Goal: Task Accomplishment & Management: Complete application form

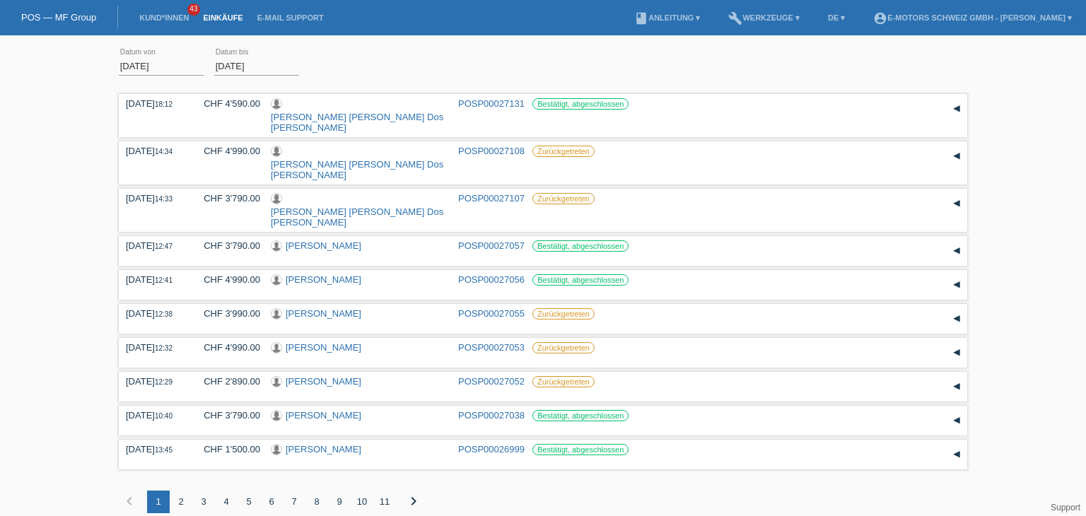
click at [228, 19] on link "Einkäufe" at bounding box center [223, 17] width 54 height 8
click at [174, 18] on link "Kund*innen" at bounding box center [164, 17] width 64 height 8
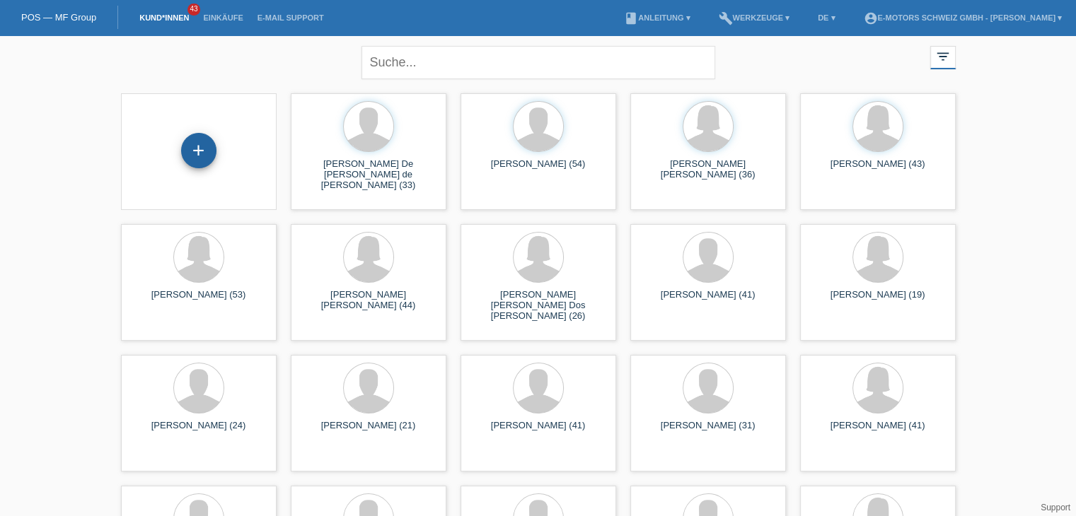
click at [203, 154] on div "+" at bounding box center [199, 151] width 34 height 24
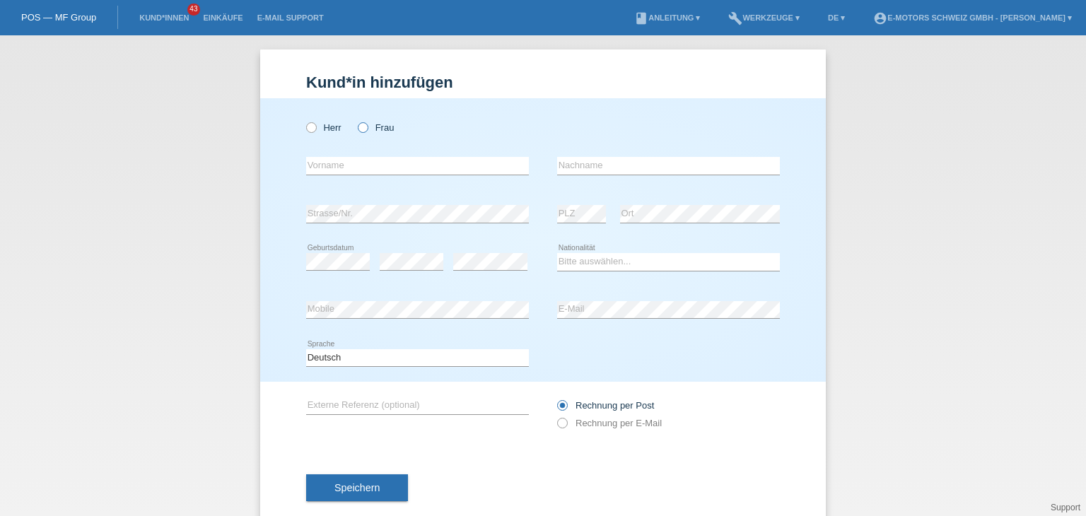
click at [356, 120] on icon at bounding box center [356, 120] width 0 height 0
click at [358, 124] on input "Frau" at bounding box center [362, 126] width 9 height 9
radio input "true"
click at [352, 166] on input "text" at bounding box center [417, 166] width 223 height 18
type input "Damaris-Alexandra"
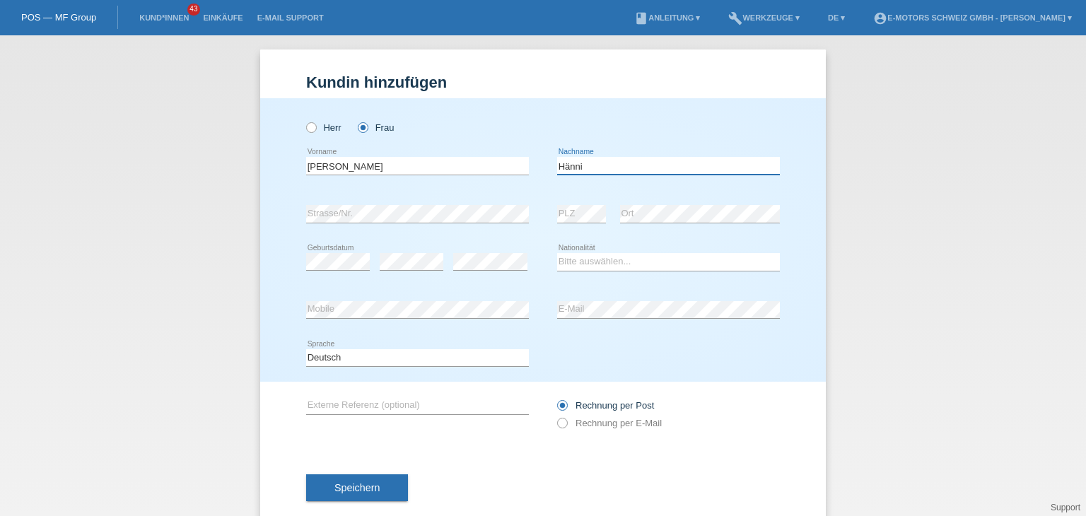
type input "Hänni"
click at [624, 265] on select "Bitte auswählen... Schweiz Deutschland Liechtenstein Österreich ------------ Af…" at bounding box center [668, 261] width 223 height 17
select select "CH"
click at [557, 253] on select "Bitte auswählen... [GEOGRAPHIC_DATA] [GEOGRAPHIC_DATA] [GEOGRAPHIC_DATA] [GEOGR…" at bounding box center [668, 261] width 223 height 17
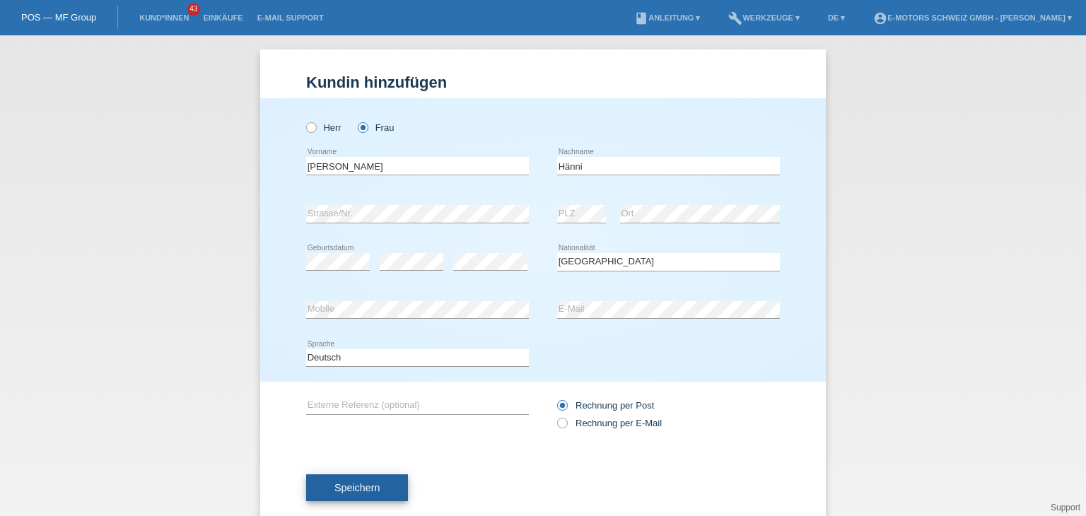
click at [339, 490] on span "Speichern" at bounding box center [357, 487] width 45 height 11
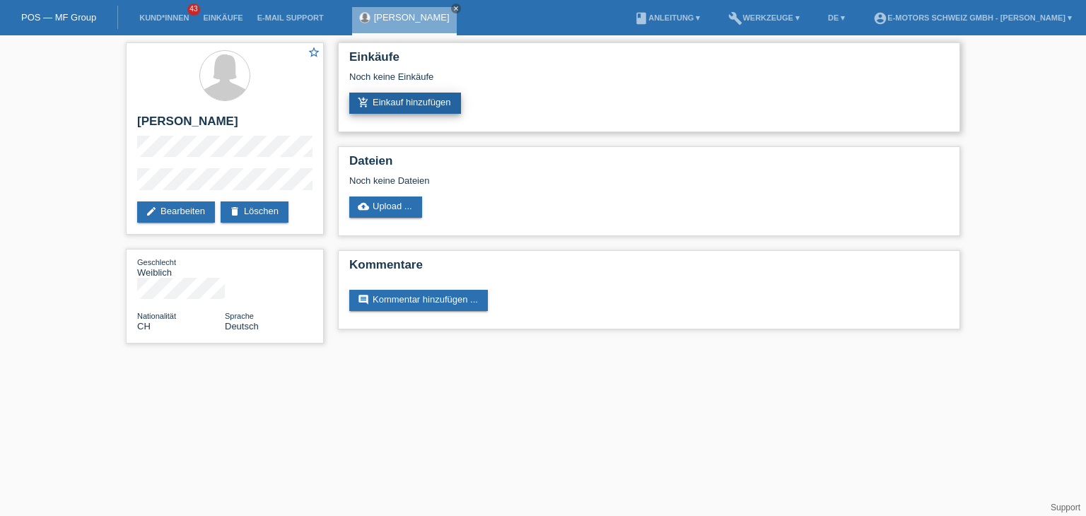
click at [413, 100] on link "add_shopping_cart Einkauf hinzufügen" at bounding box center [405, 103] width 112 height 21
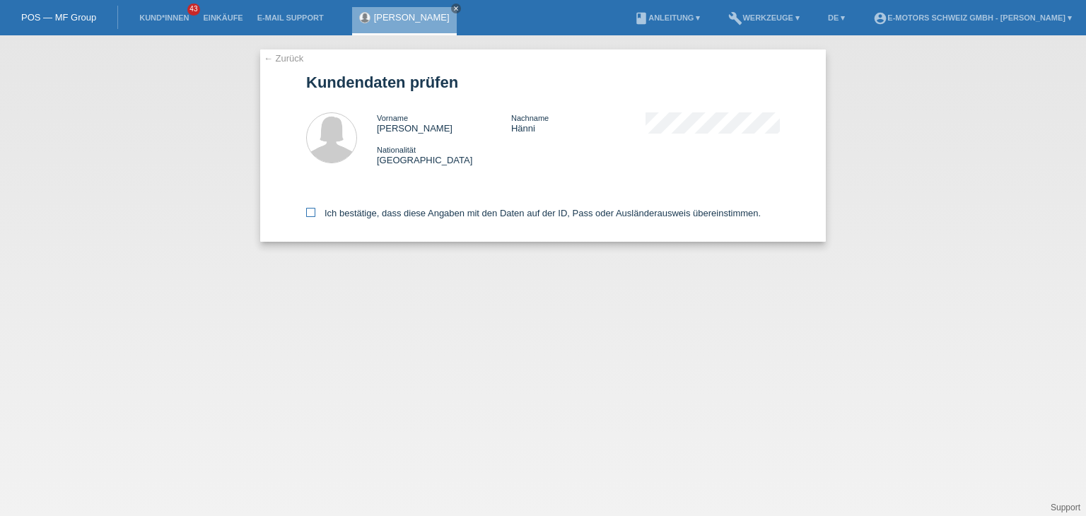
click at [308, 214] on icon at bounding box center [310, 212] width 9 height 9
click at [308, 214] on input "Ich bestätige, dass diese Angaben mit den Daten auf der ID, Pass oder Ausländer…" at bounding box center [310, 212] width 9 height 9
checkbox input "true"
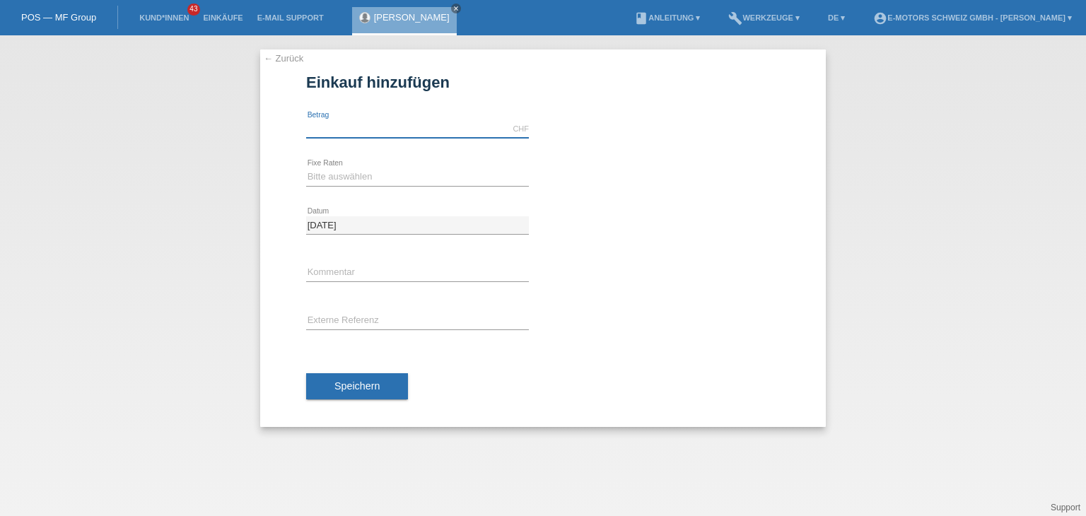
click at [411, 137] on input "text" at bounding box center [417, 129] width 223 height 18
click at [410, 137] on input "text" at bounding box center [417, 129] width 223 height 18
type input "4000.00"
click at [325, 178] on select "Bitte auswählen 12 Raten 24 Raten 36 Raten 48 Raten" at bounding box center [417, 176] width 223 height 17
select select "215"
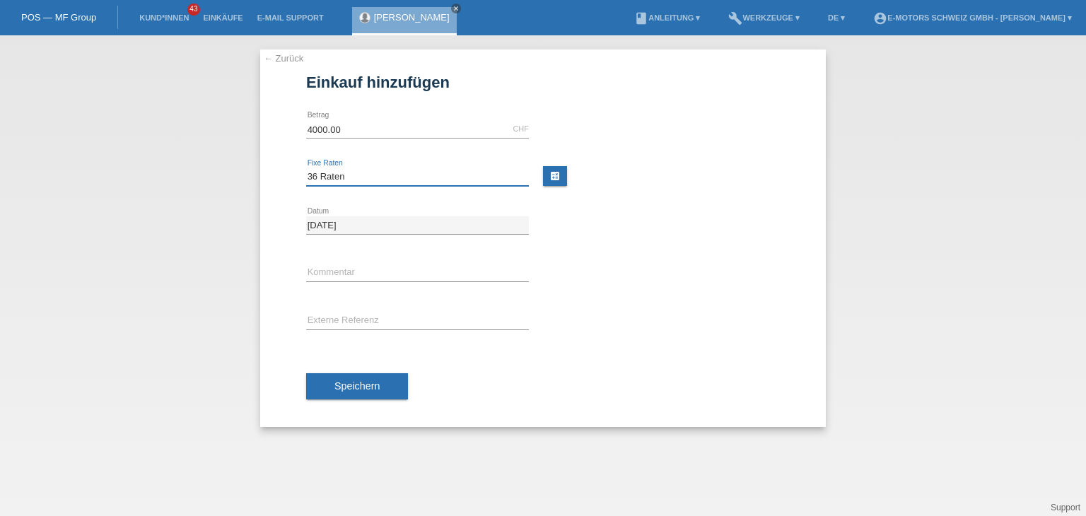
click at [306, 168] on select "Bitte auswählen 12 Raten 24 Raten 36 Raten 48 Raten" at bounding box center [417, 176] width 223 height 17
click at [332, 274] on input "text" at bounding box center [417, 274] width 223 height 18
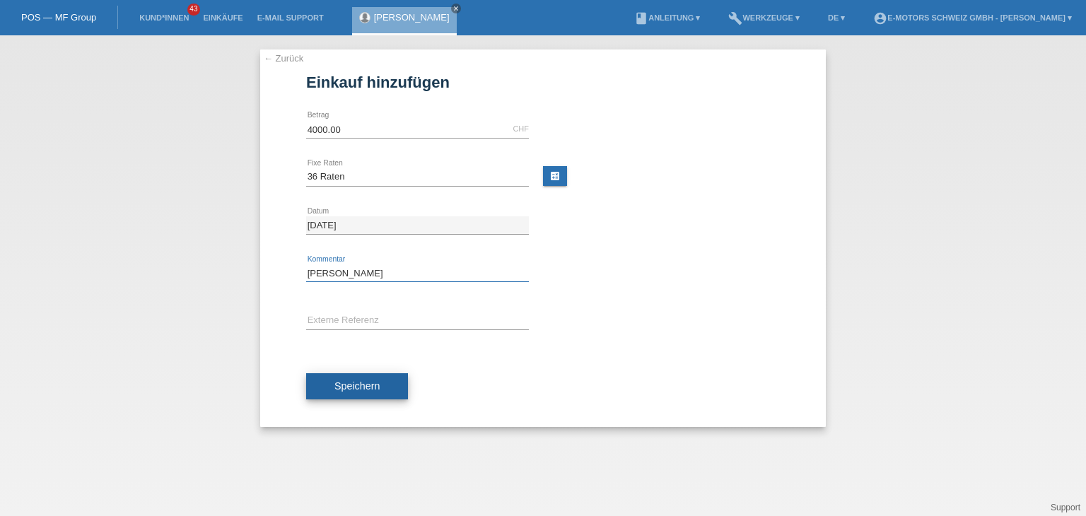
type input "[PERSON_NAME]"
click at [340, 396] on button "Speichern" at bounding box center [357, 386] width 102 height 27
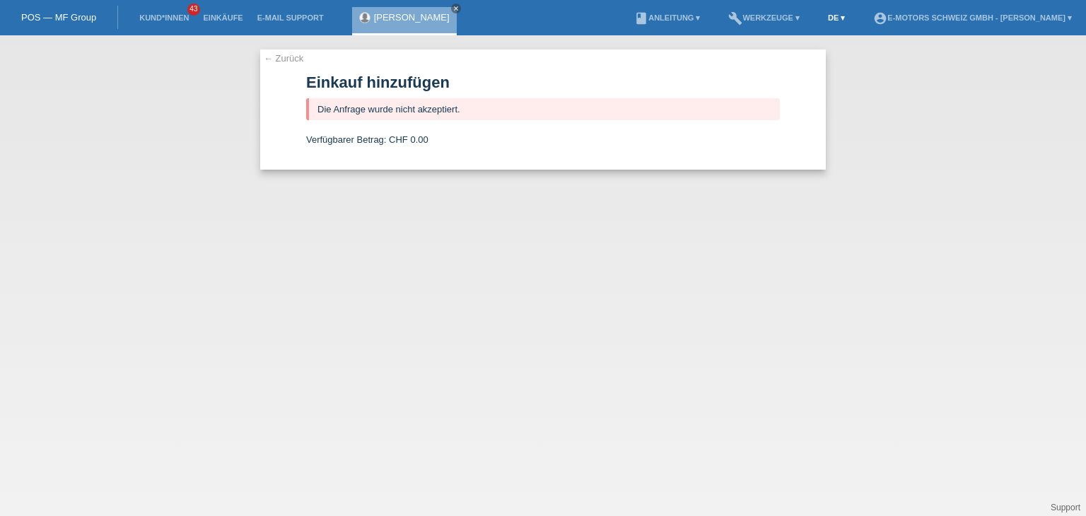
click at [821, 19] on link "DE ▾" at bounding box center [836, 17] width 31 height 8
click at [778, 52] on span "Français" at bounding box center [780, 54] width 40 height 17
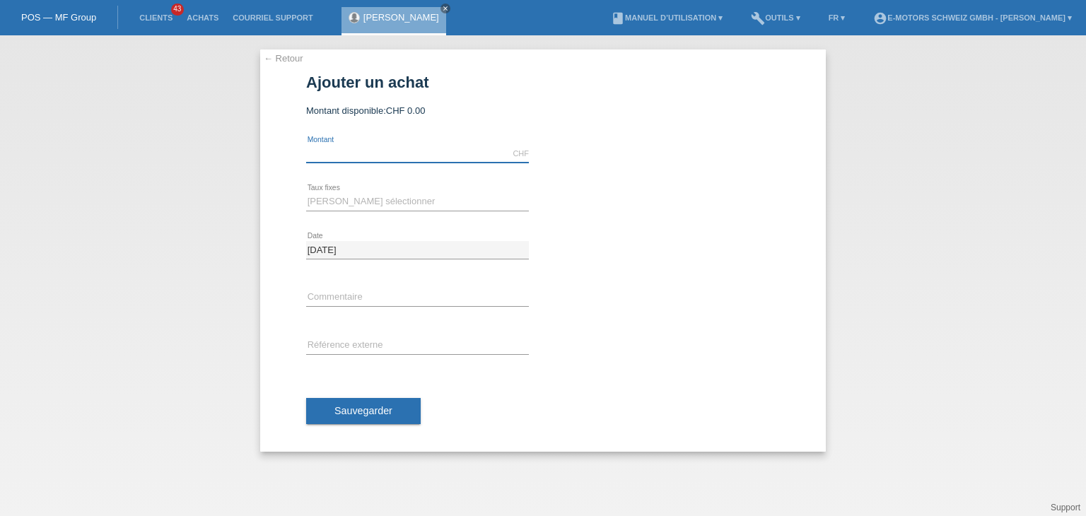
click at [340, 155] on input "text" at bounding box center [417, 154] width 223 height 18
type input "3790.00"
click at [366, 200] on select "Veuillez sélectionner 12 versements 24 versements 36 versements 48 versements" at bounding box center [417, 201] width 223 height 17
select select "215"
click at [306, 193] on select "Veuillez sélectionner 12 versements 24 versements 36 versements 48 versements" at bounding box center [417, 201] width 223 height 17
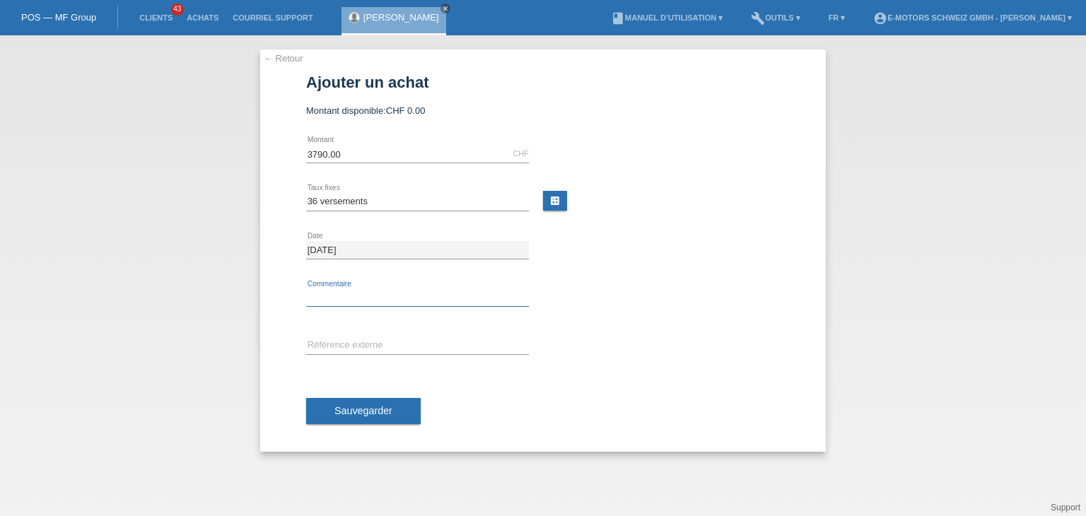
click at [365, 298] on input "text" at bounding box center [417, 298] width 223 height 18
type input "Philippe"
click at [331, 414] on button "Sauvegarder" at bounding box center [363, 411] width 115 height 27
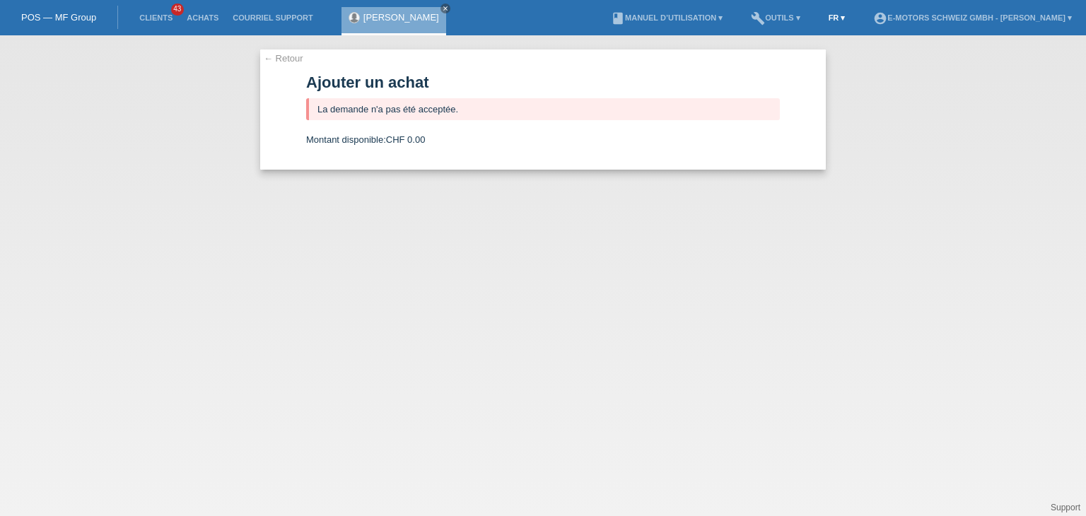
click at [822, 18] on link "FR ▾" at bounding box center [837, 17] width 31 height 8
click at [787, 36] on span "Deutsch" at bounding box center [778, 33] width 38 height 17
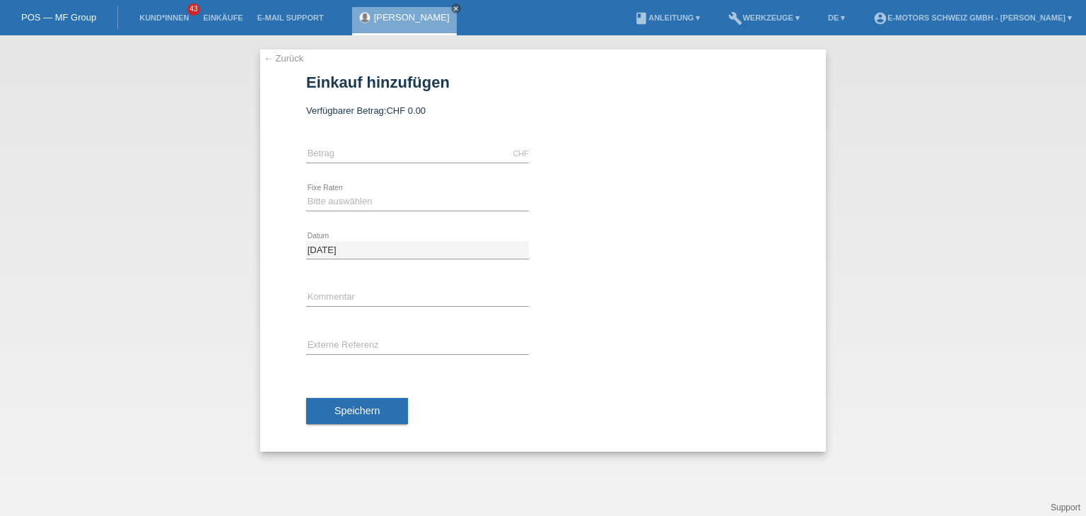
click at [162, 18] on link "Kund*innen" at bounding box center [164, 17] width 64 height 8
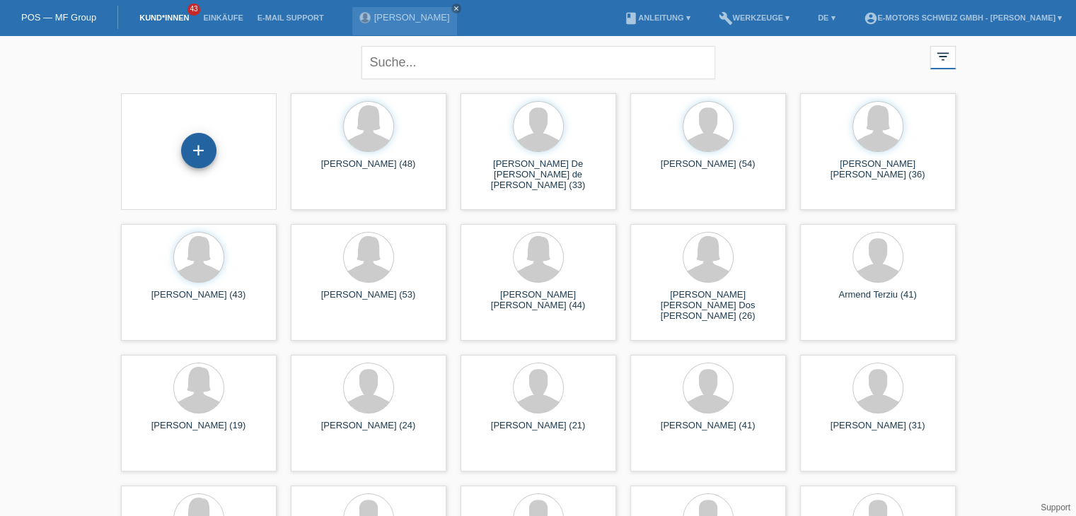
click at [195, 157] on div "+" at bounding box center [199, 151] width 34 height 24
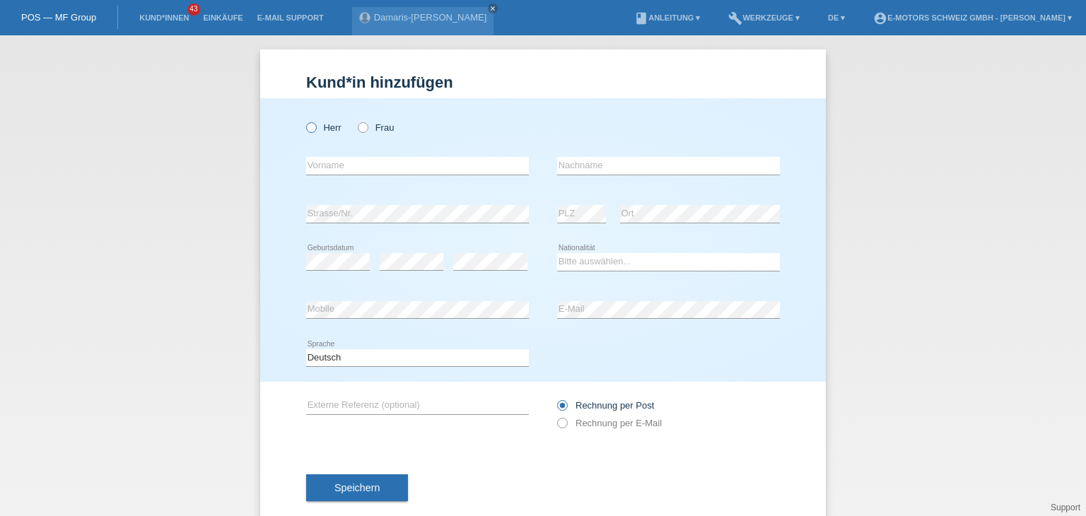
click at [304, 120] on icon at bounding box center [304, 120] width 0 height 0
click at [310, 125] on input "Herr" at bounding box center [310, 126] width 9 height 9
radio input "true"
click at [325, 165] on input "text" at bounding box center [417, 166] width 223 height 18
paste input "[PERSON_NAME]"
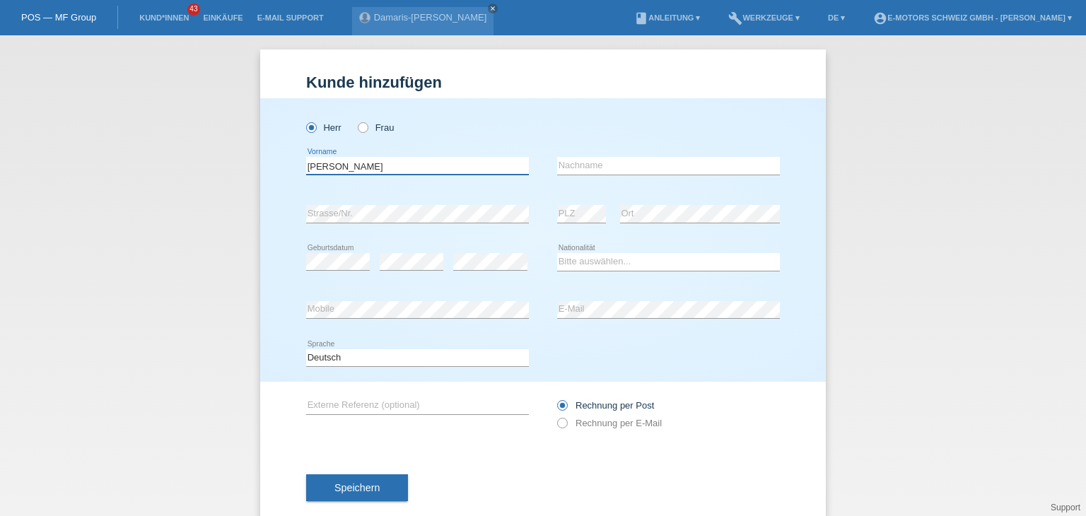
drag, startPoint x: 366, startPoint y: 170, endPoint x: 331, endPoint y: 161, distance: 36.4
click at [331, 161] on input "[PERSON_NAME]" at bounding box center [417, 166] width 223 height 18
type input "[PERSON_NAME]"
click at [648, 166] on input "text" at bounding box center [668, 166] width 223 height 18
paste input "Zihlmann"
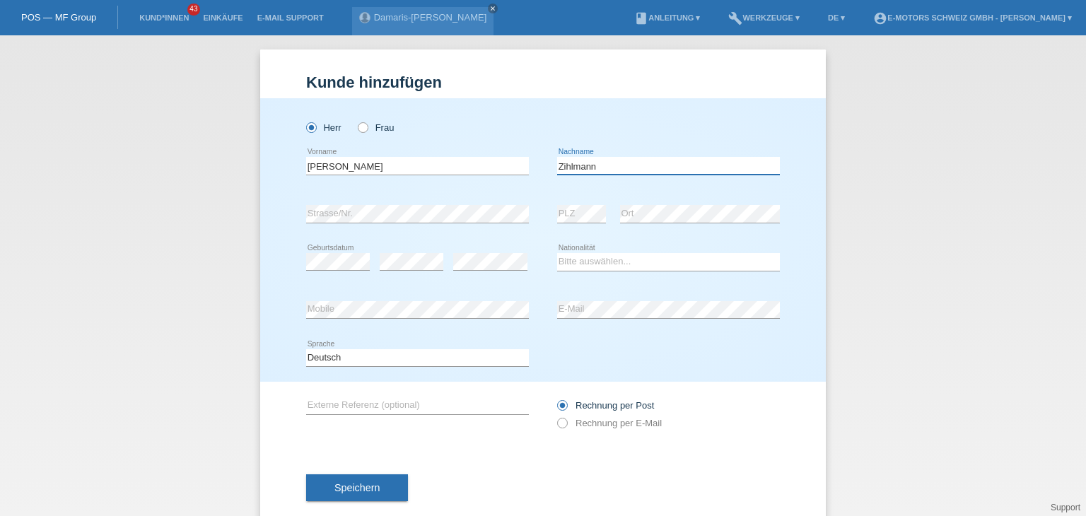
type input "Zihlmann"
drag, startPoint x: 443, startPoint y: 168, endPoint x: 331, endPoint y: 166, distance: 111.8
click at [331, 166] on input "[PERSON_NAME]" at bounding box center [417, 166] width 223 height 18
type input "[PERSON_NAME]"
click at [590, 267] on select "Bitte auswählen... Schweiz Deutschland Liechtenstein Österreich ------------ Af…" at bounding box center [668, 261] width 223 height 17
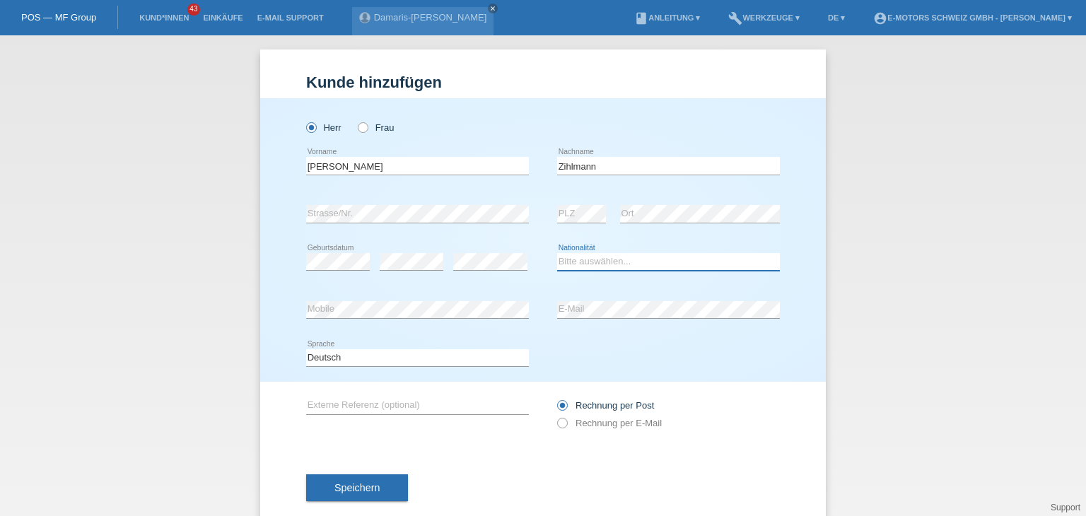
select select "CH"
click at [557, 253] on select "Bitte auswählen... Schweiz Deutschland Liechtenstein Österreich ------------ Af…" at bounding box center [668, 261] width 223 height 17
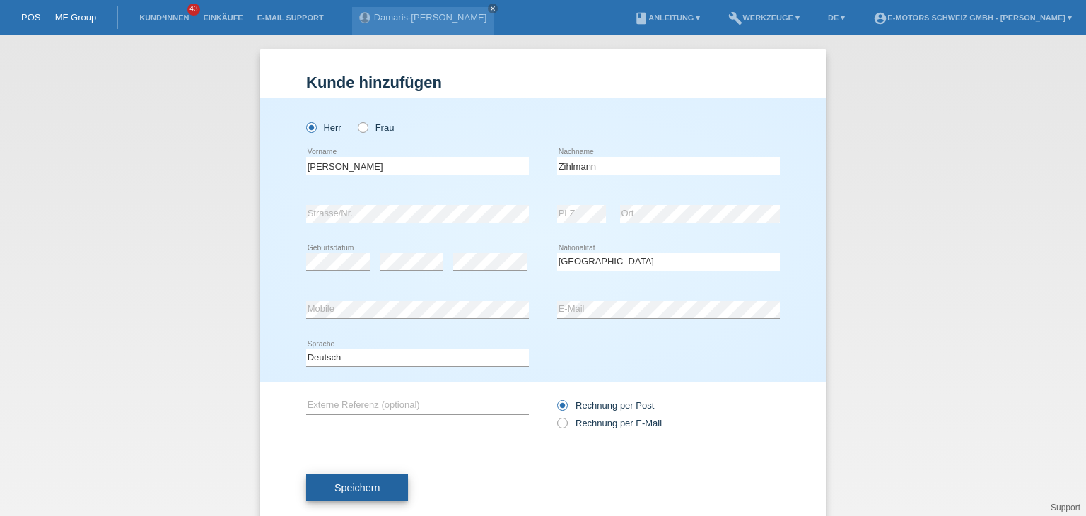
click at [340, 482] on span "Speichern" at bounding box center [357, 487] width 45 height 11
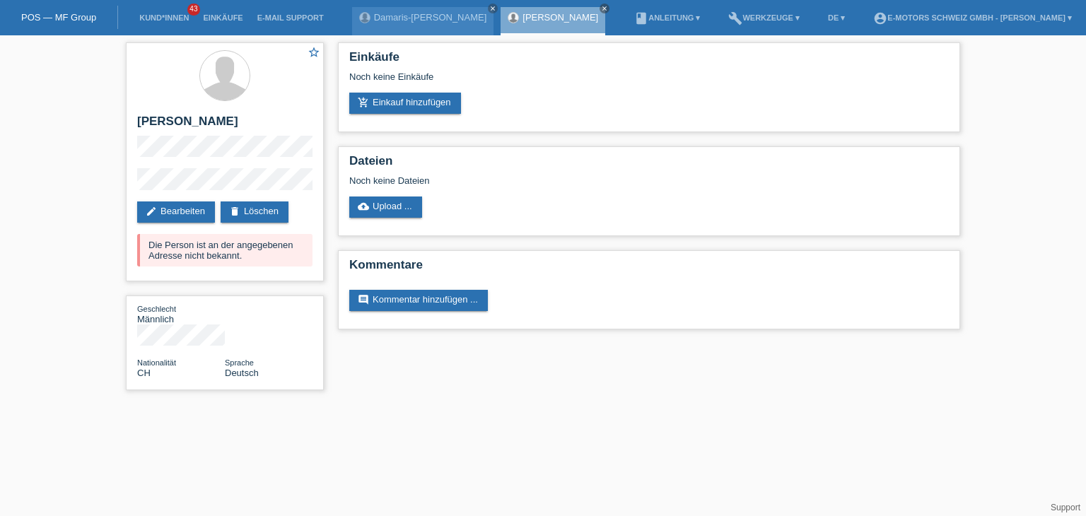
drag, startPoint x: 236, startPoint y: 122, endPoint x: 104, endPoint y: 131, distance: 132.6
click at [104, 131] on div "star_border Edgar Zihlmann edit Bearbeiten delete Löschen Die Person ist an der…" at bounding box center [543, 219] width 1086 height 369
copy h2 "[PERSON_NAME]"
click at [167, 210] on link "edit Bearbeiten" at bounding box center [176, 212] width 78 height 21
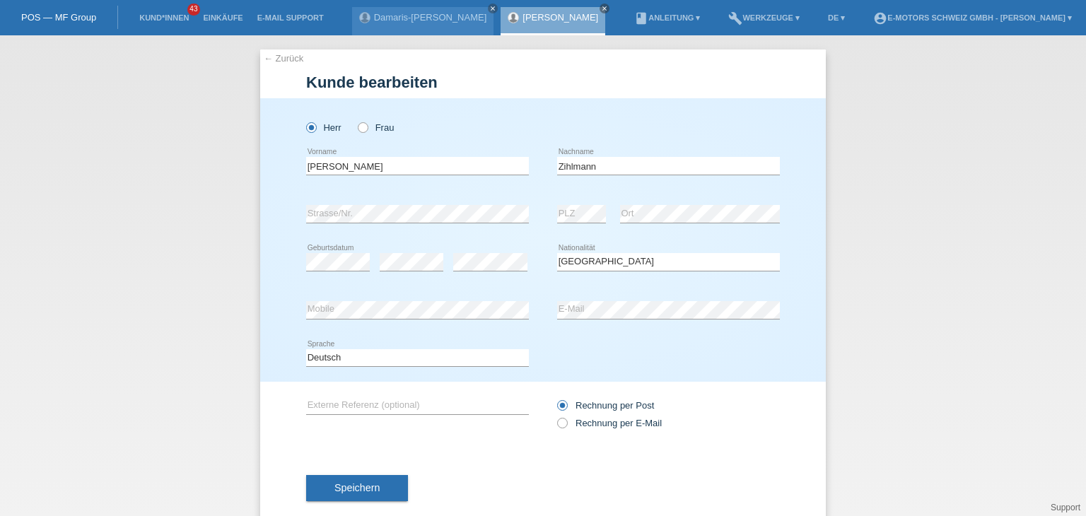
select select "CH"
click at [360, 494] on button "Speichern" at bounding box center [357, 488] width 102 height 27
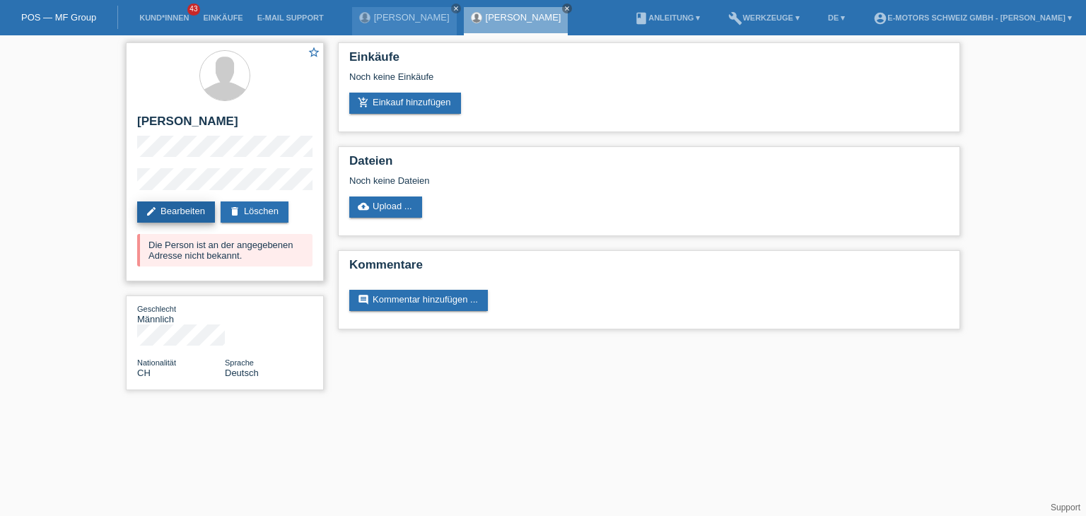
click at [157, 209] on link "edit Bearbeiten" at bounding box center [176, 212] width 78 height 21
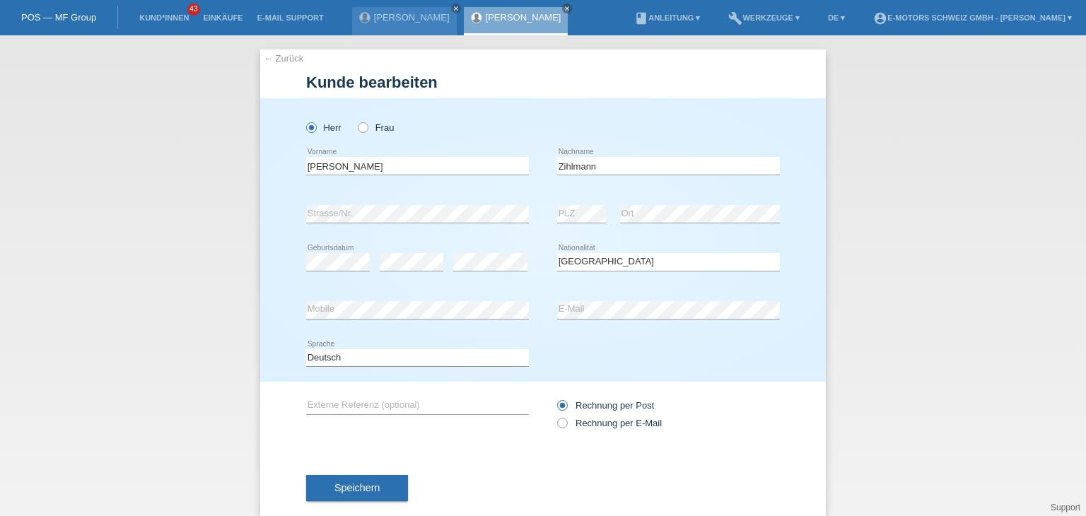
select select "CH"
drag, startPoint x: 411, startPoint y: 224, endPoint x: 240, endPoint y: 198, distance: 172.4
click at [240, 198] on div "← Zurück [PERSON_NAME] bearbeiten [PERSON_NAME] Frau [PERSON_NAME] error Vornam…" at bounding box center [543, 275] width 1086 height 481
click at [347, 491] on span "Speichern" at bounding box center [357, 487] width 45 height 11
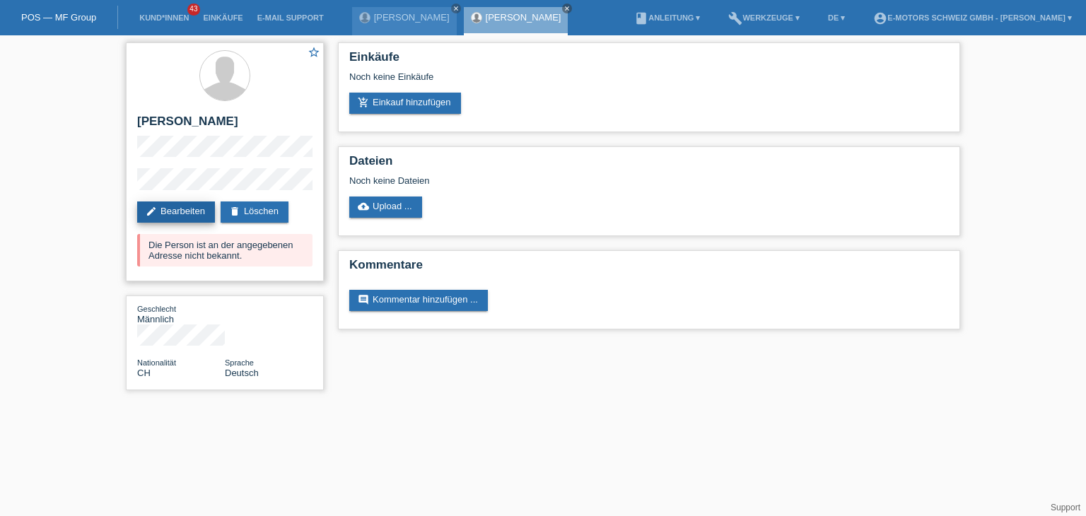
click at [161, 207] on link "edit Bearbeiten" at bounding box center [176, 212] width 78 height 21
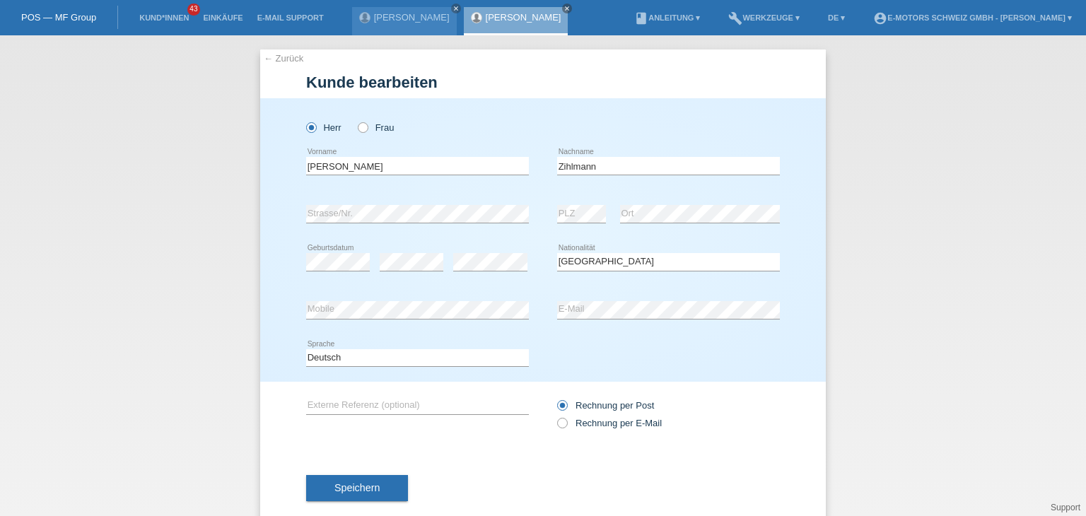
select select "CH"
drag, startPoint x: 679, startPoint y: 300, endPoint x: 666, endPoint y: 324, distance: 27.2
click at [666, 324] on div "error E-Mail" at bounding box center [668, 310] width 223 height 48
click at [349, 493] on span "Speichern" at bounding box center [357, 487] width 45 height 11
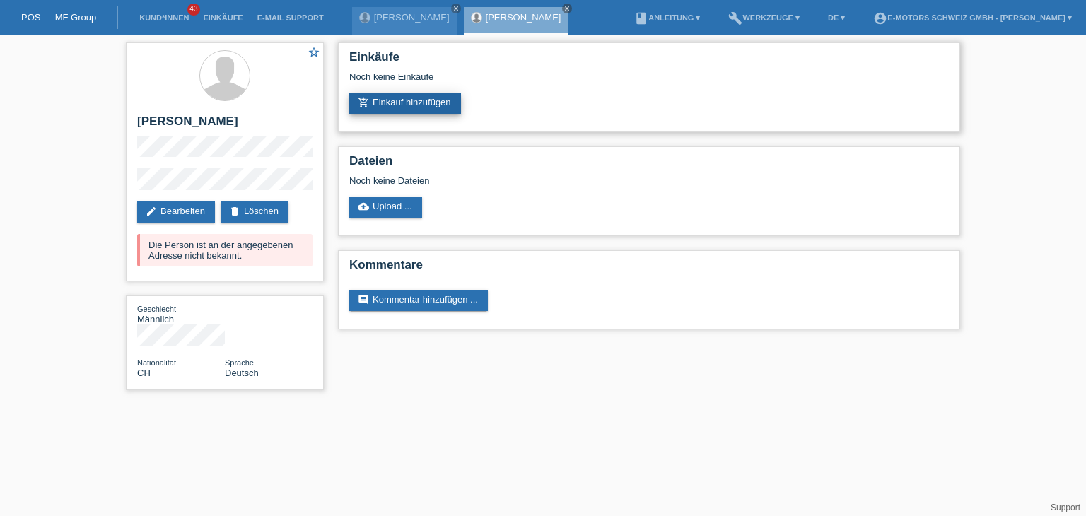
click at [401, 94] on link "add_shopping_cart Einkauf hinzufügen" at bounding box center [405, 103] width 112 height 21
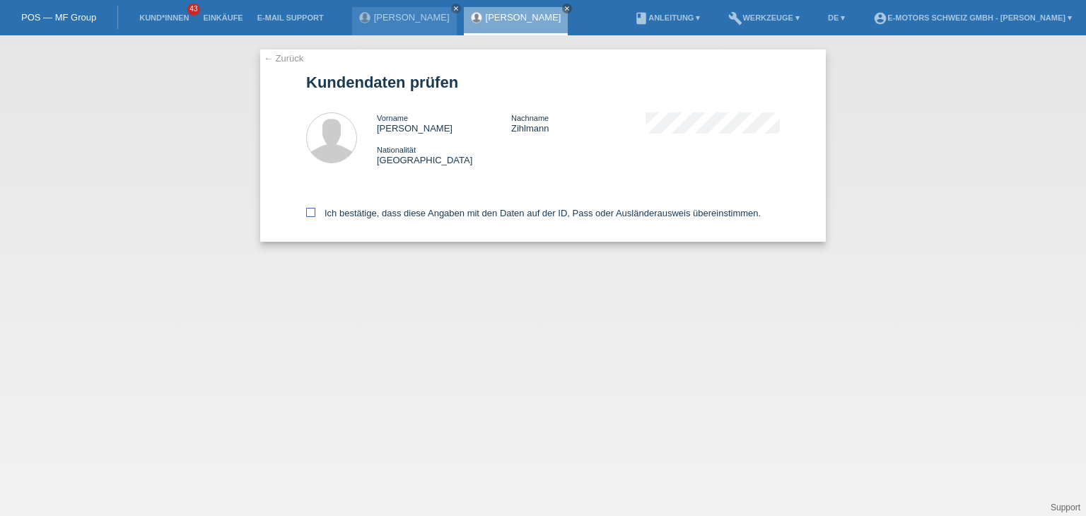
click at [314, 213] on icon at bounding box center [310, 212] width 9 height 9
click at [314, 213] on input "Ich bestätige, dass diese Angaben mit den Daten auf der ID, Pass oder Ausländer…" at bounding box center [310, 212] width 9 height 9
checkbox input "true"
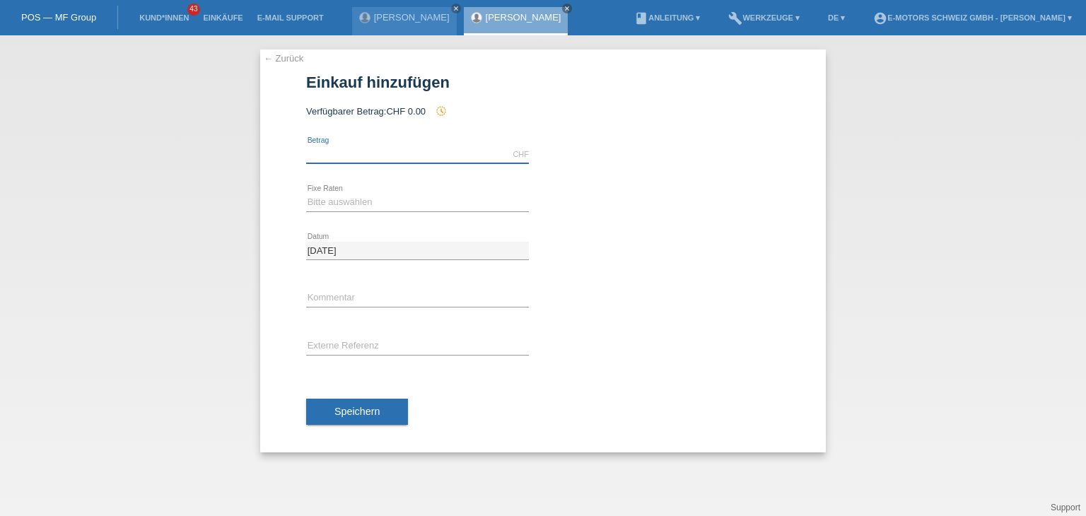
click at [424, 151] on input "text" at bounding box center [417, 155] width 223 height 18
click at [284, 63] on link "← Zurück" at bounding box center [284, 58] width 40 height 11
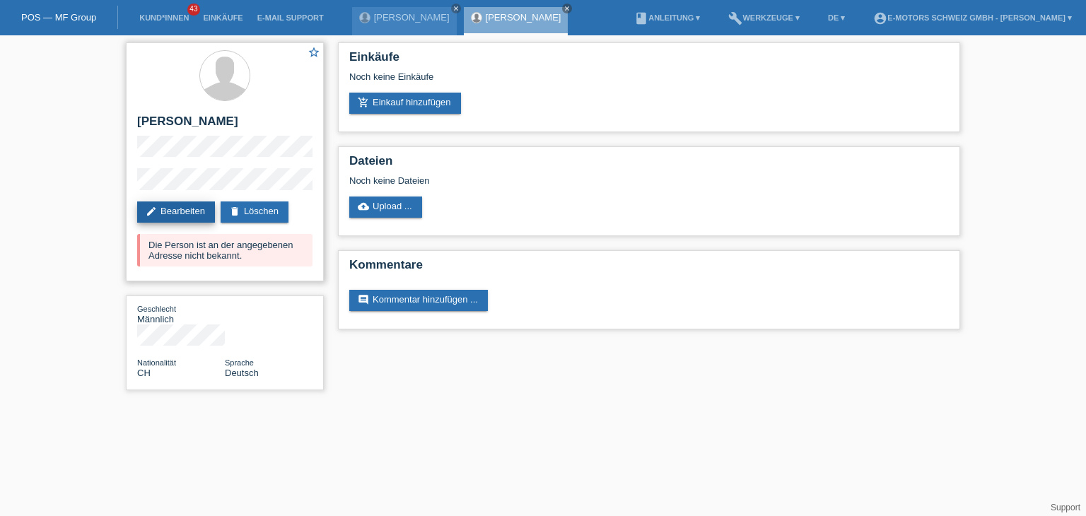
click at [163, 218] on link "edit Bearbeiten" at bounding box center [176, 212] width 78 height 21
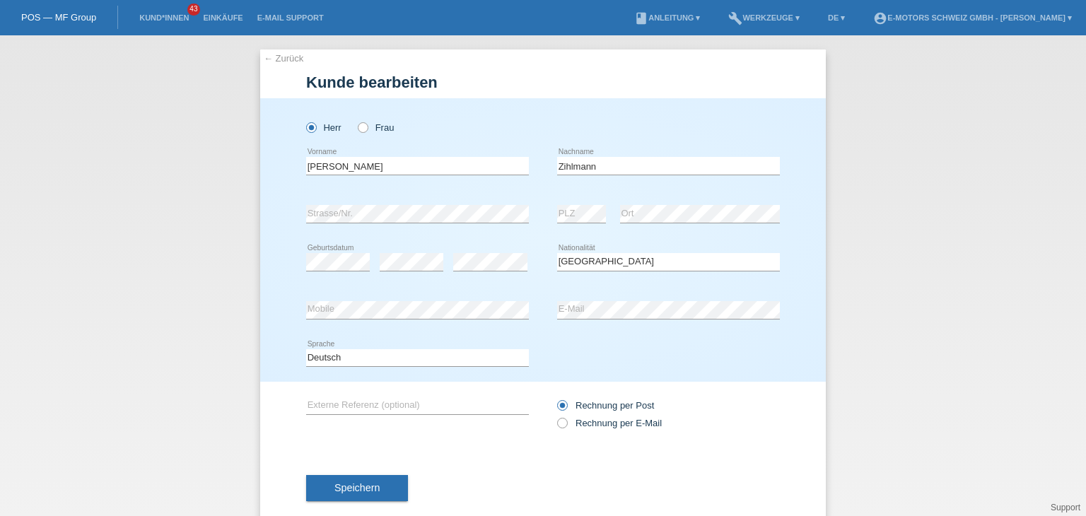
select select "CH"
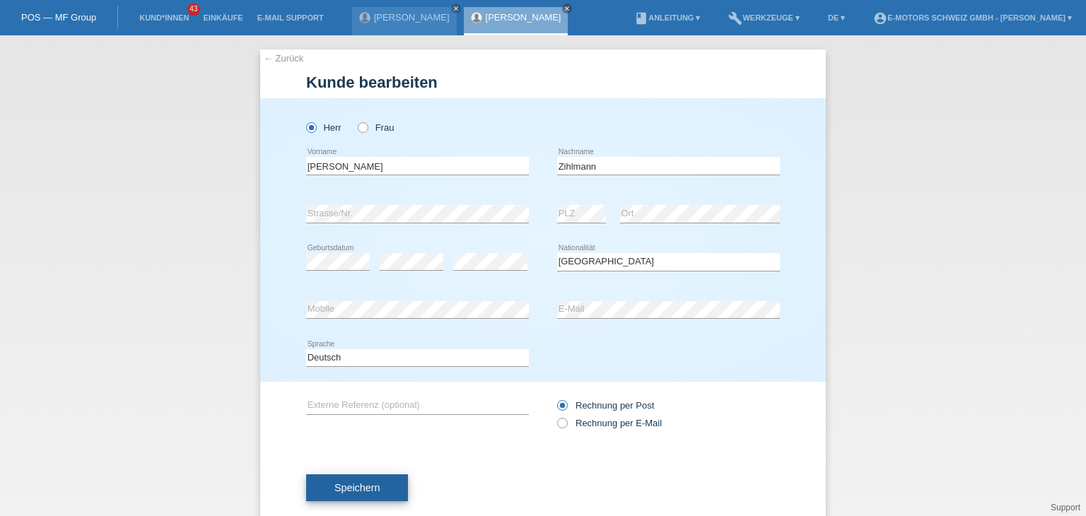
click at [359, 499] on button "Speichern" at bounding box center [357, 488] width 102 height 27
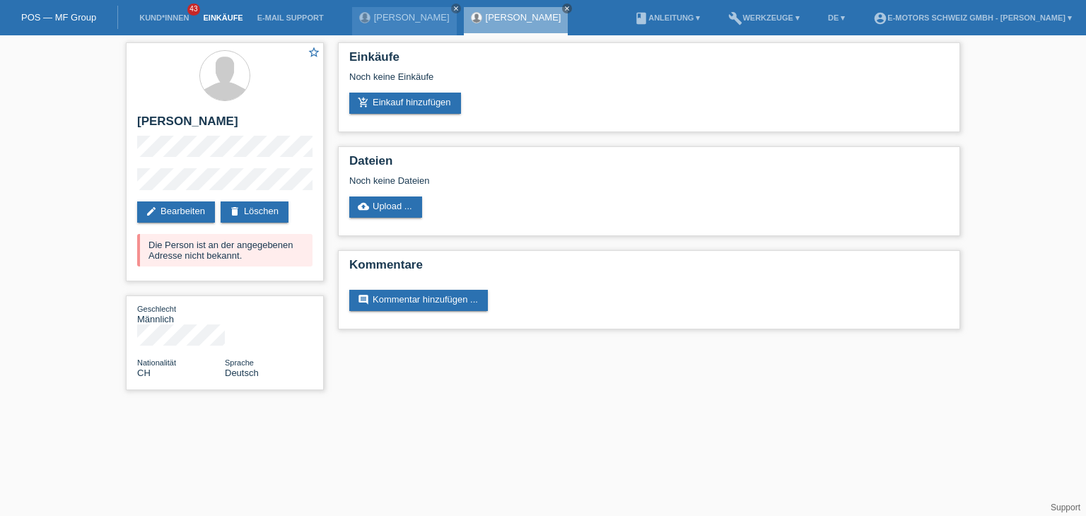
click at [224, 22] on link "Einkäufe" at bounding box center [223, 17] width 54 height 8
